Goal: Transaction & Acquisition: Purchase product/service

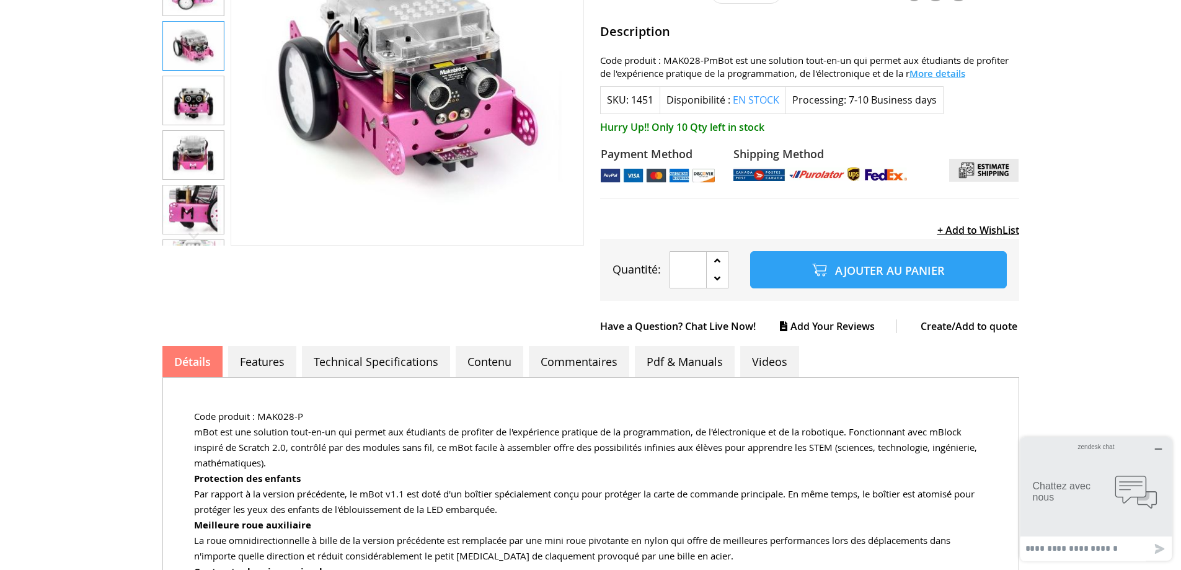
scroll to position [66, 0]
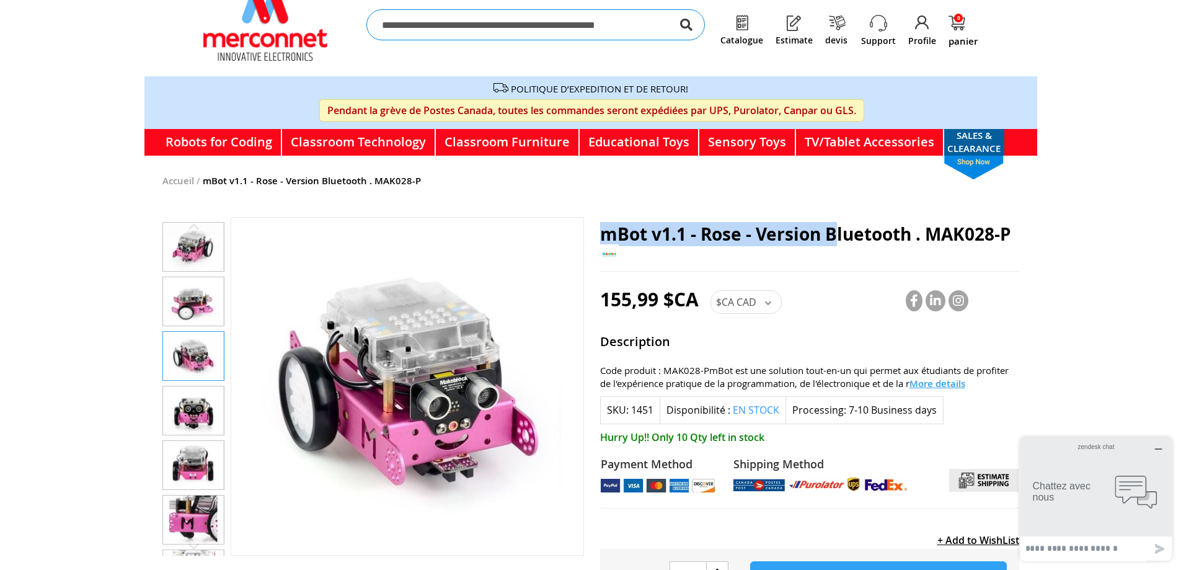
drag, startPoint x: 600, startPoint y: 228, endPoint x: 838, endPoint y: 232, distance: 238.0
click at [838, 232] on span "mBot v1.1 - Rose - Version Bluetooth . MAK028-P" at bounding box center [805, 234] width 411 height 24
click at [1106, 276] on body "Nous acceptons les bons de commande des écoles canadiennes et des Etats-Unis No…" at bounding box center [590, 219] width 1181 height 570
drag, startPoint x: 600, startPoint y: 229, endPoint x: 682, endPoint y: 234, distance: 82.5
click at [682, 234] on span "mBot v1.1 - Rose - Version Bluetooth . MAK028-P" at bounding box center [805, 234] width 411 height 24
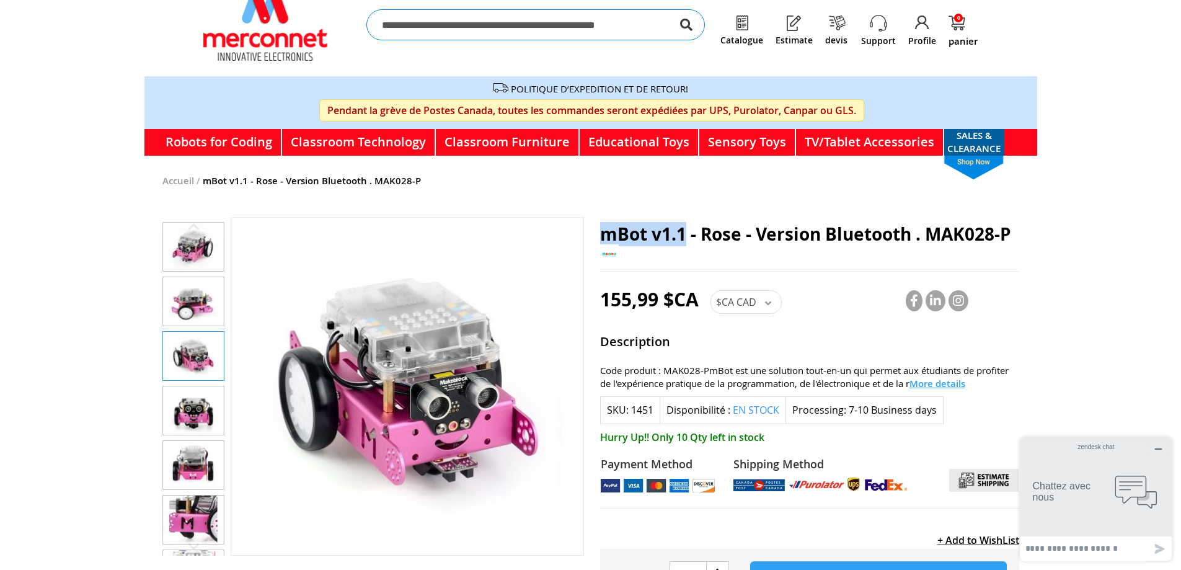
copy span "mBot v1.1"
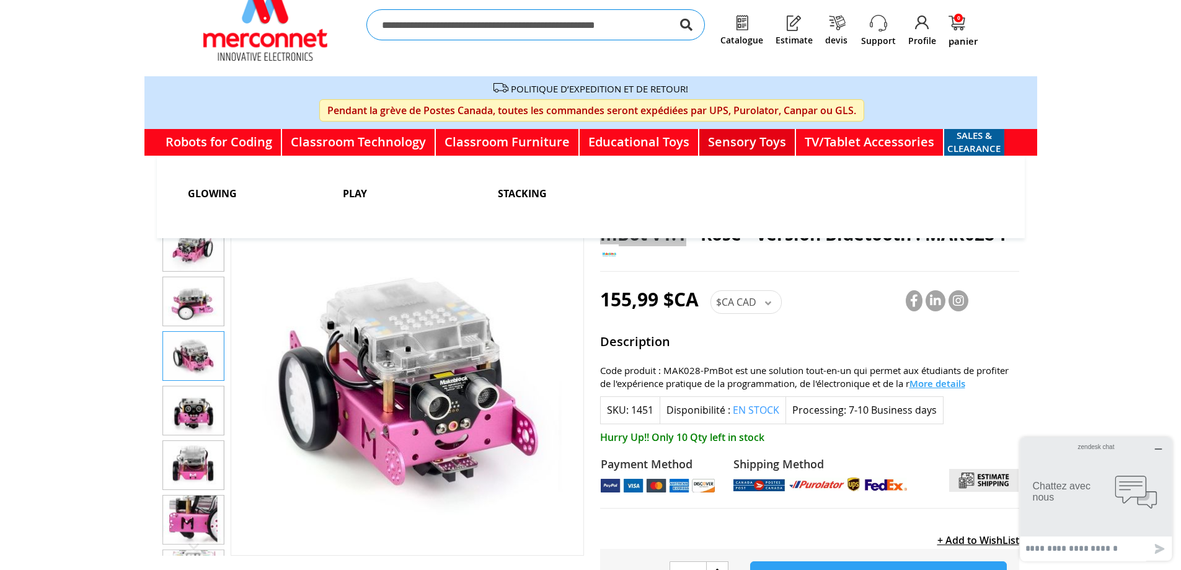
scroll to position [0, 0]
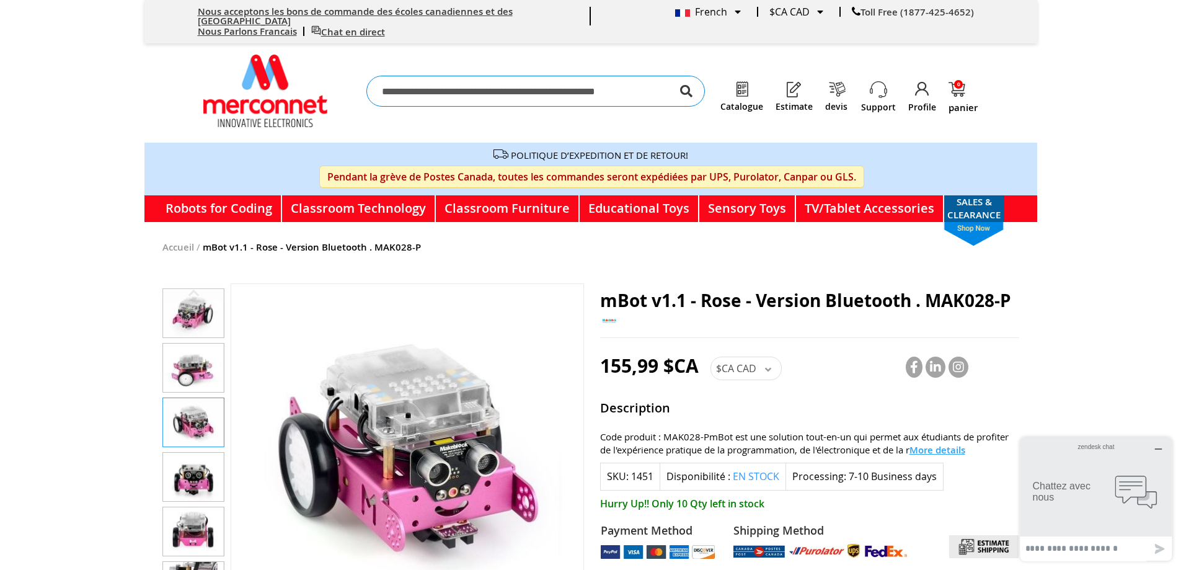
click at [725, 11] on span "French" at bounding box center [701, 12] width 52 height 14
click at [737, 12] on div "French" at bounding box center [708, 12] width 66 height 10
click at [702, 10] on span "French" at bounding box center [701, 12] width 52 height 14
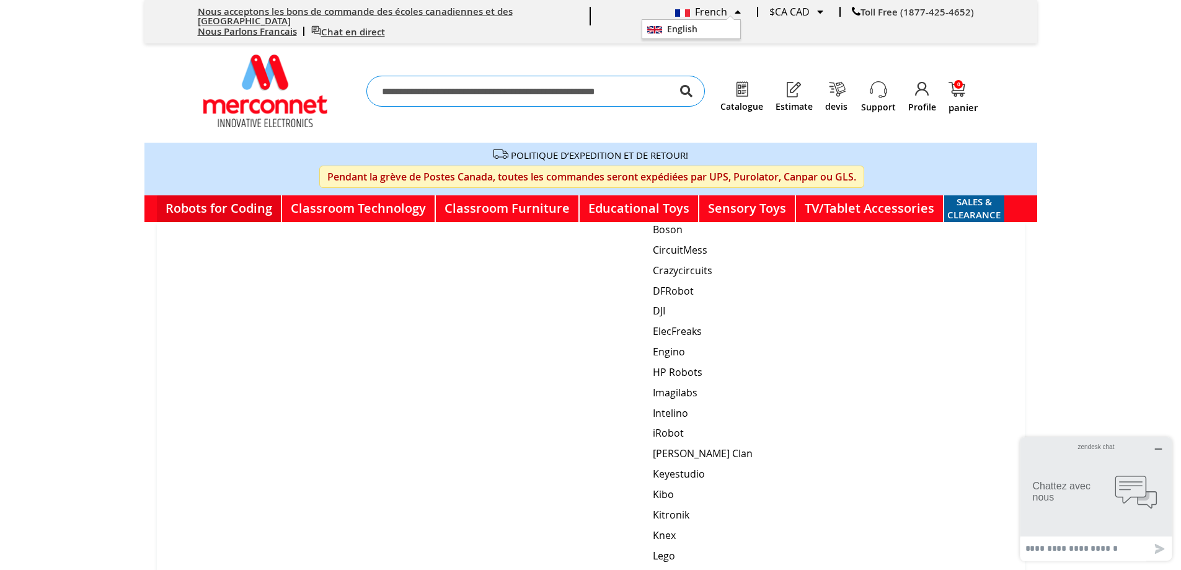
scroll to position [620, 0]
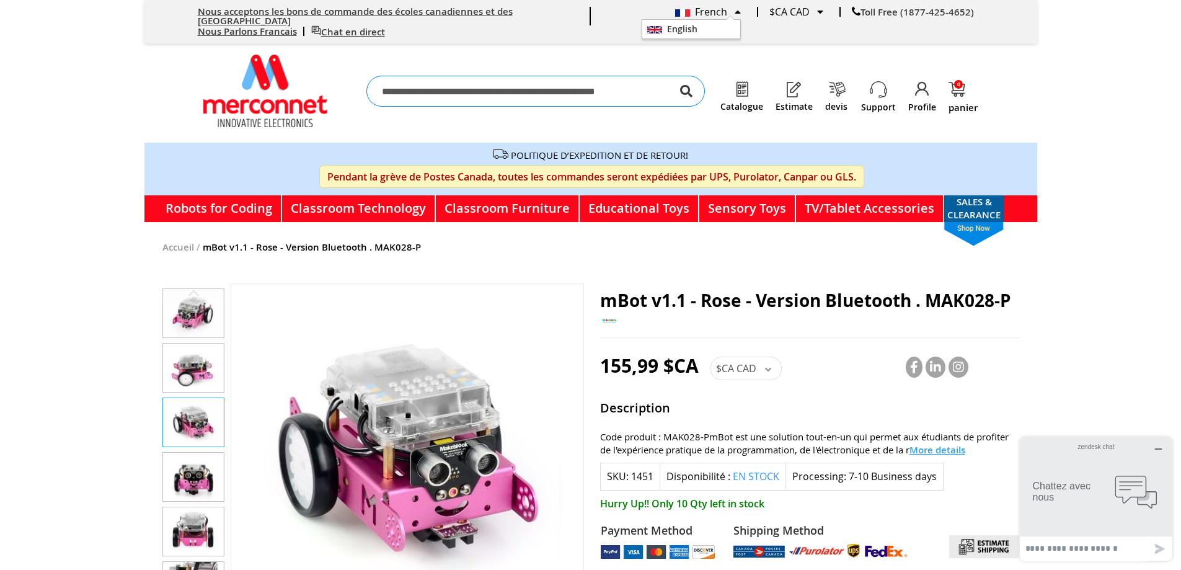
click at [1075, 167] on body "Nous acceptons les bons de commande des écoles canadiennes et des Etats-Unis No…" at bounding box center [590, 285] width 1181 height 570
